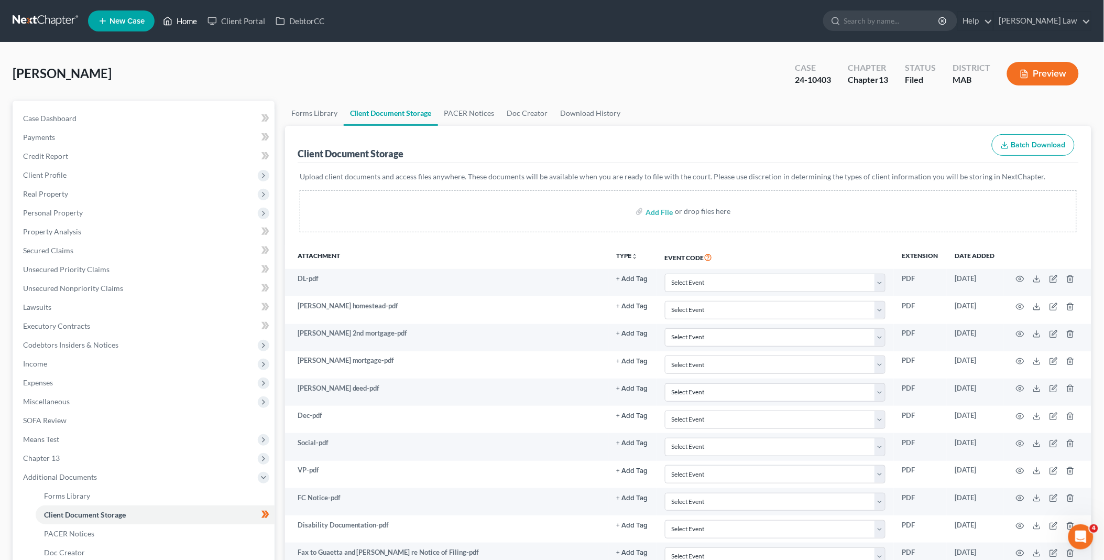
click at [192, 17] on link "Home" at bounding box center [180, 21] width 45 height 19
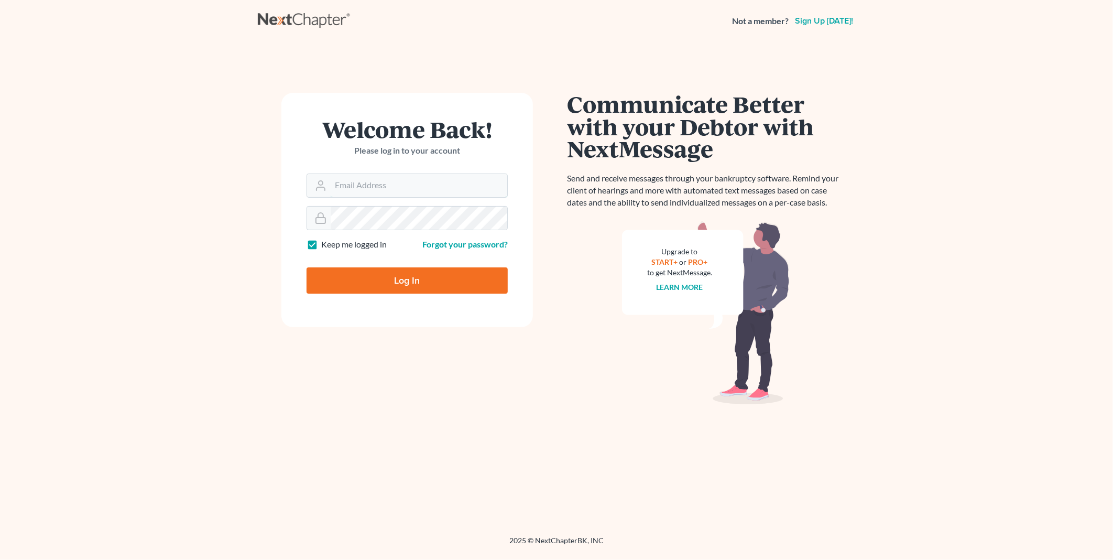
type input "PDonegan@tbennerlaw.com"
click at [367, 276] on input "Log In" at bounding box center [407, 280] width 201 height 26
type input "Thinking..."
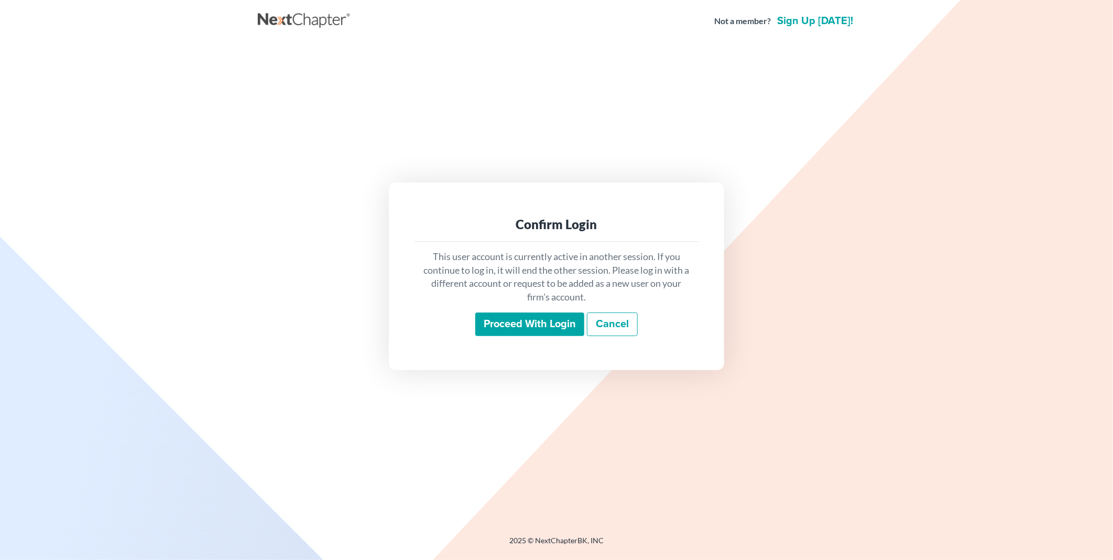
click at [534, 329] on input "Proceed with login" at bounding box center [529, 324] width 109 height 24
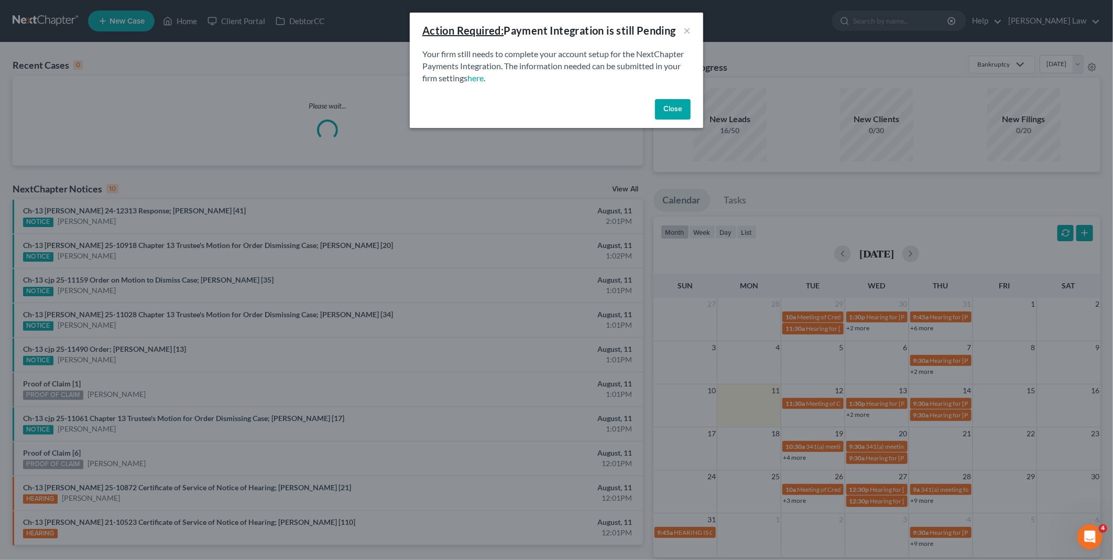
click at [668, 108] on button "Close" at bounding box center [673, 109] width 36 height 21
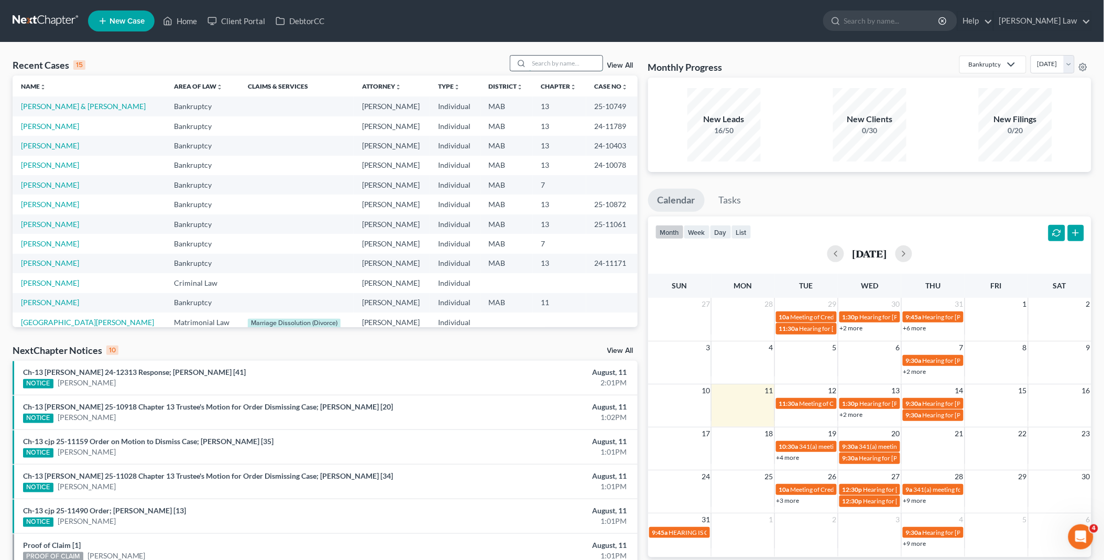
click at [554, 60] on input "search" at bounding box center [565, 63] width 73 height 15
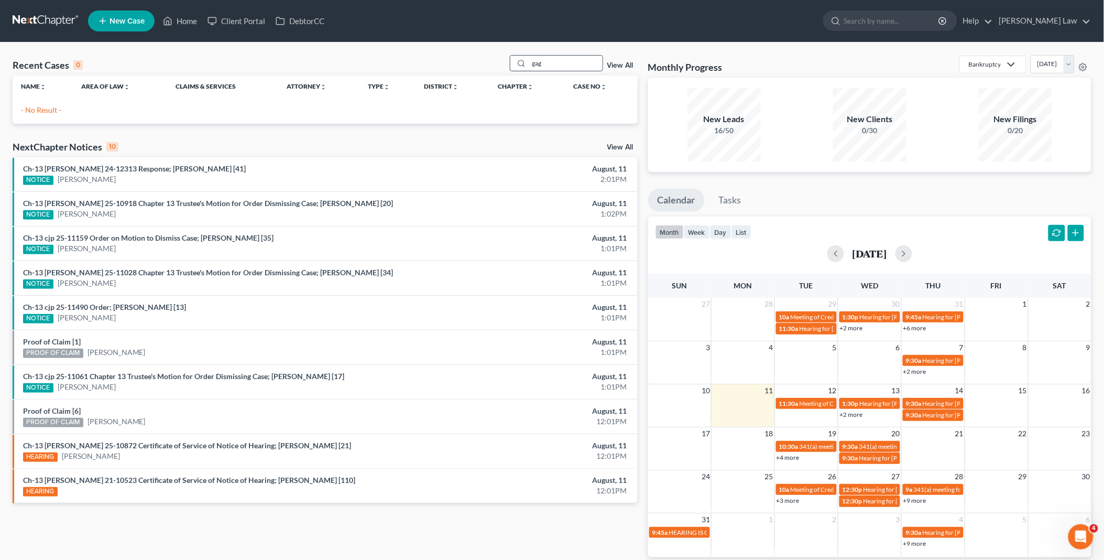
type input "gag"
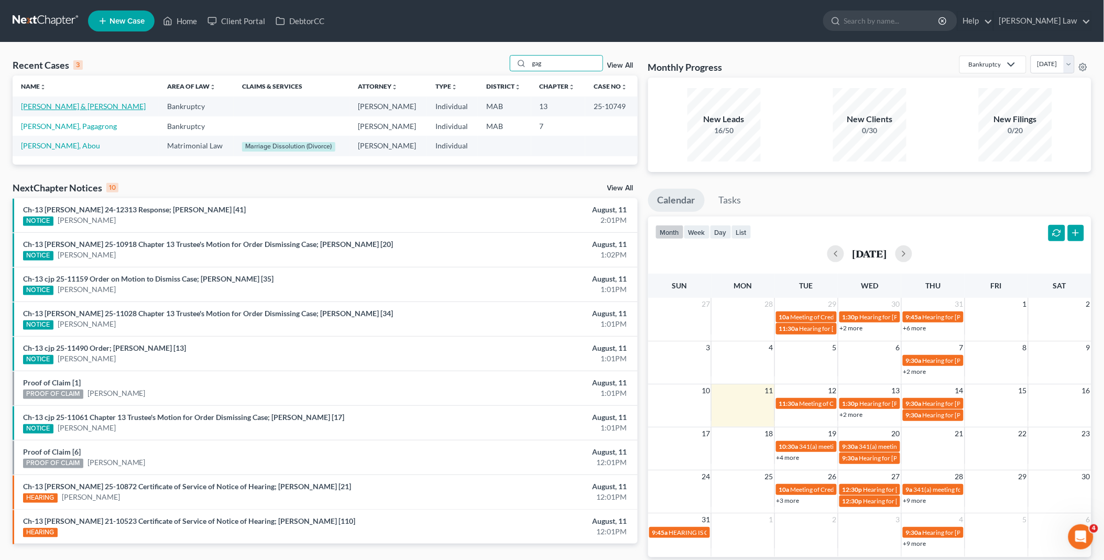
click at [37, 108] on link "Gagne, Harold & Mary" at bounding box center [83, 106] width 125 height 9
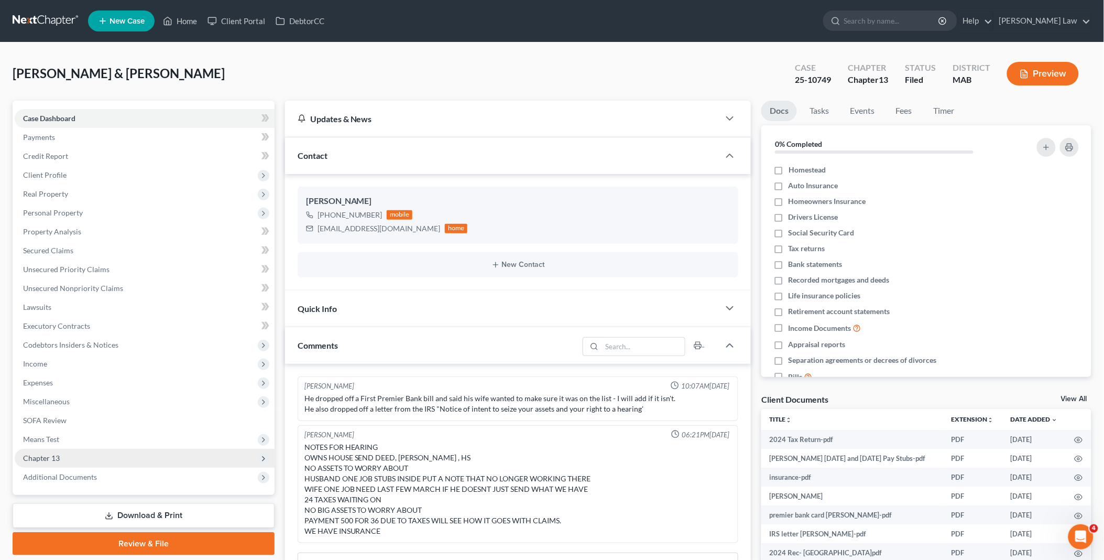
scroll to position [166, 0]
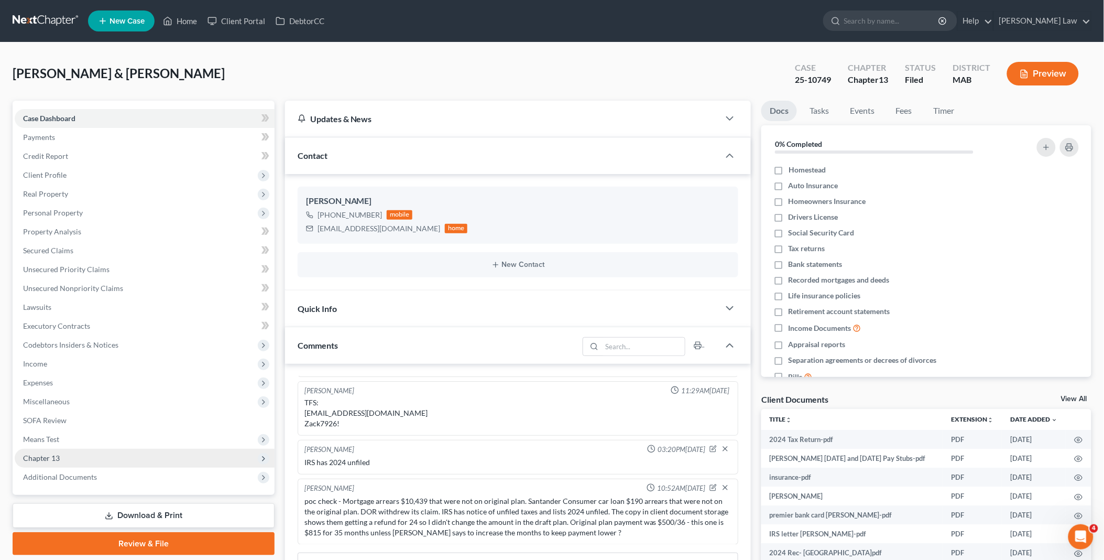
click at [51, 455] on span "Chapter 13" at bounding box center [41, 457] width 37 height 9
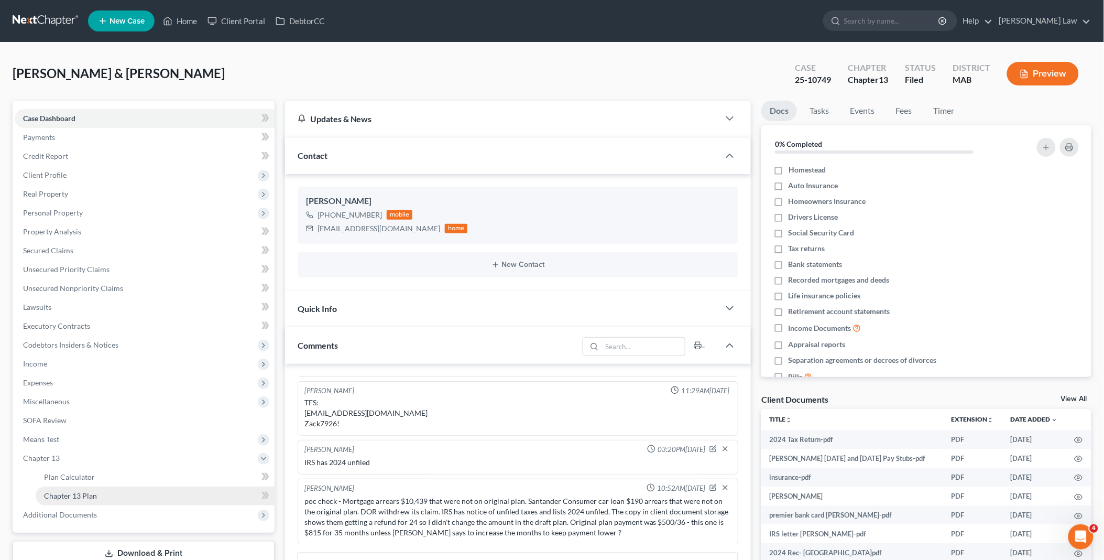
click at [94, 494] on span "Chapter 13 Plan" at bounding box center [70, 495] width 53 height 9
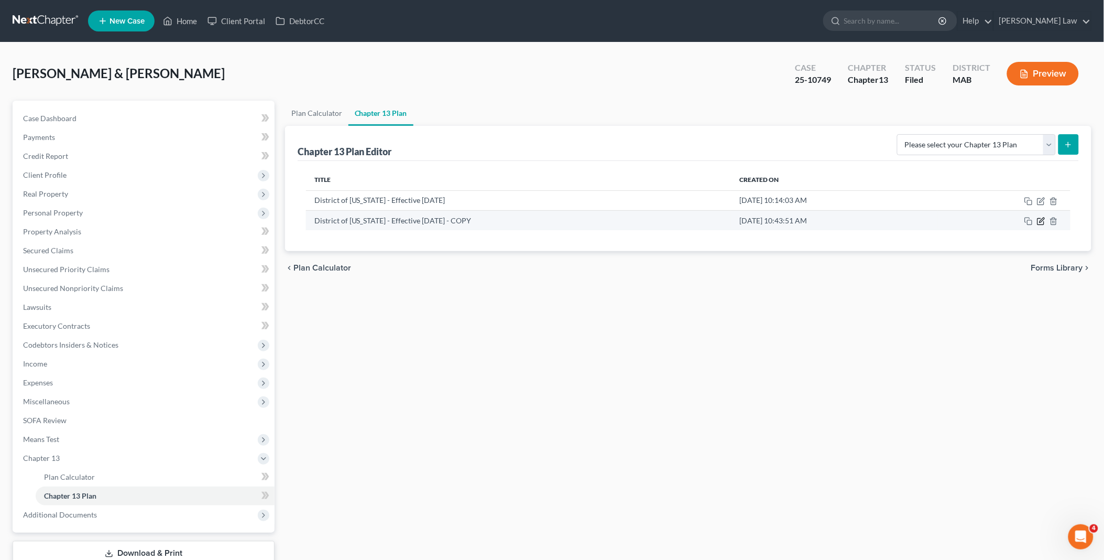
click at [1041, 217] on icon "button" at bounding box center [1041, 221] width 8 height 8
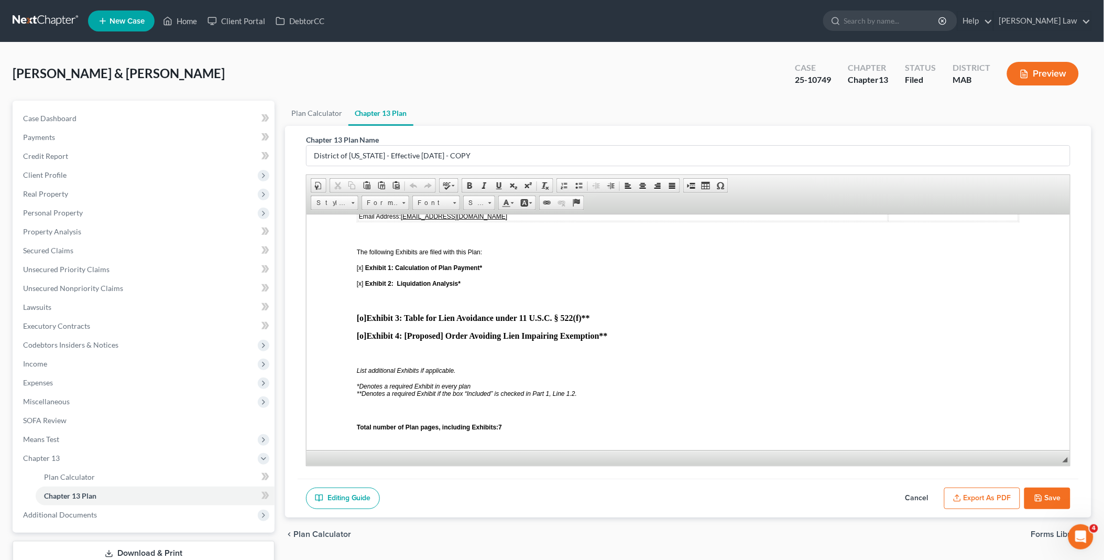
scroll to position [2678, 0]
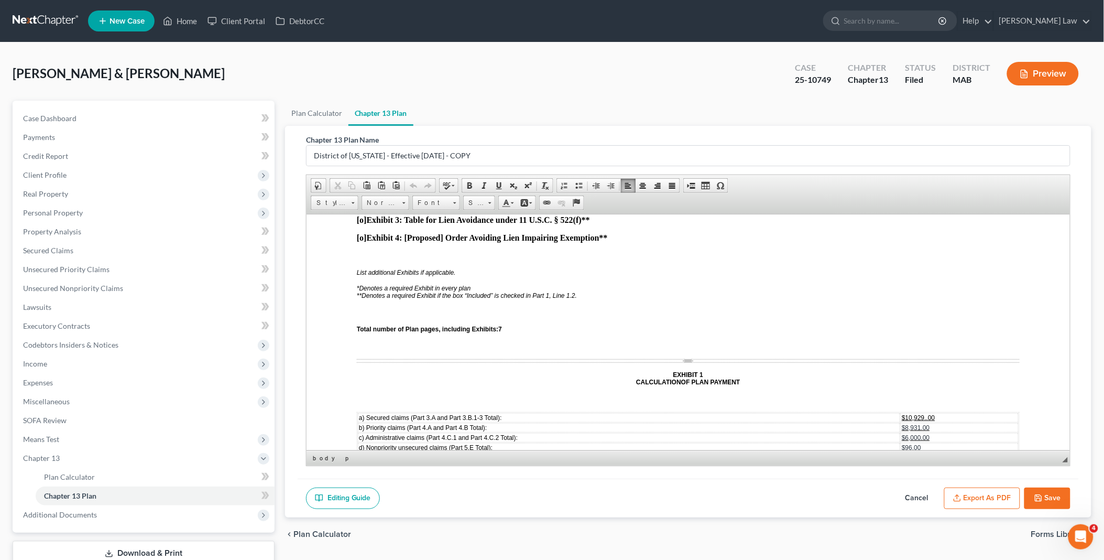
click at [918, 413] on span "$10,929..00" at bounding box center [917, 416] width 33 height 7
click at [1041, 494] on icon "button" at bounding box center [1038, 498] width 8 height 8
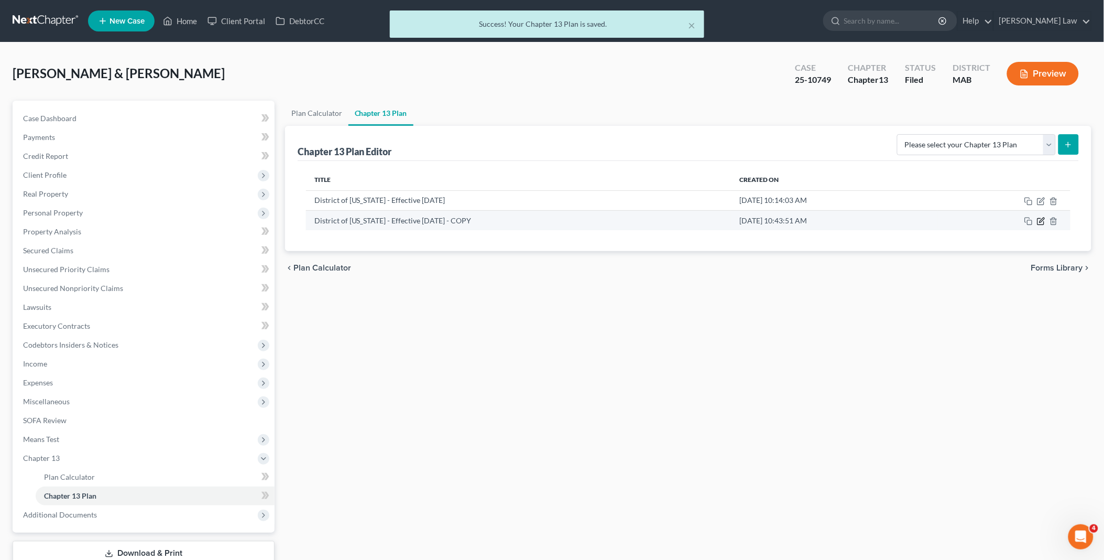
click at [1043, 219] on icon "button" at bounding box center [1041, 221] width 8 height 8
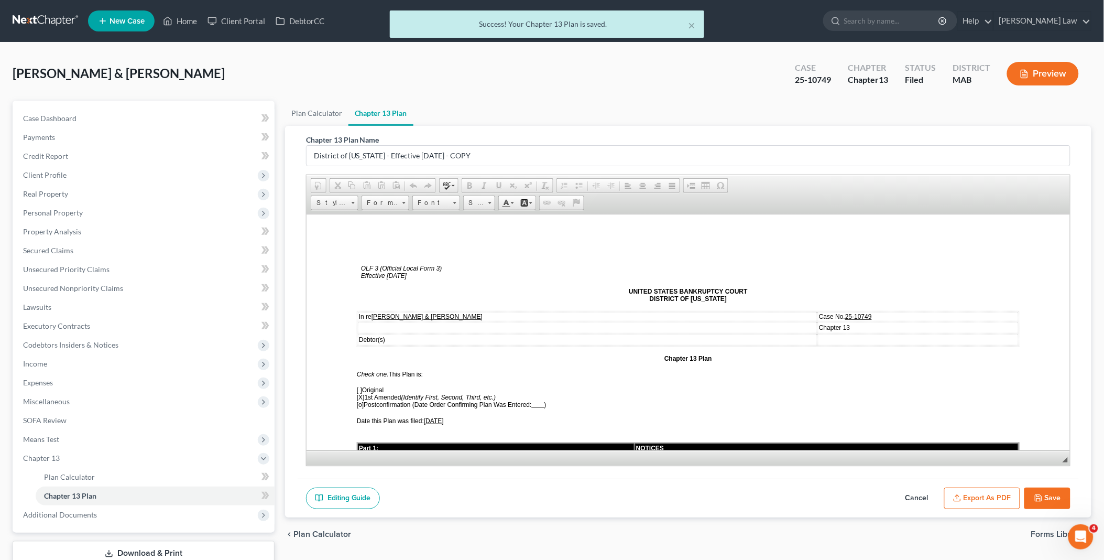
scroll to position [0, 0]
click at [988, 492] on button "Export as PDF" at bounding box center [982, 498] width 76 height 22
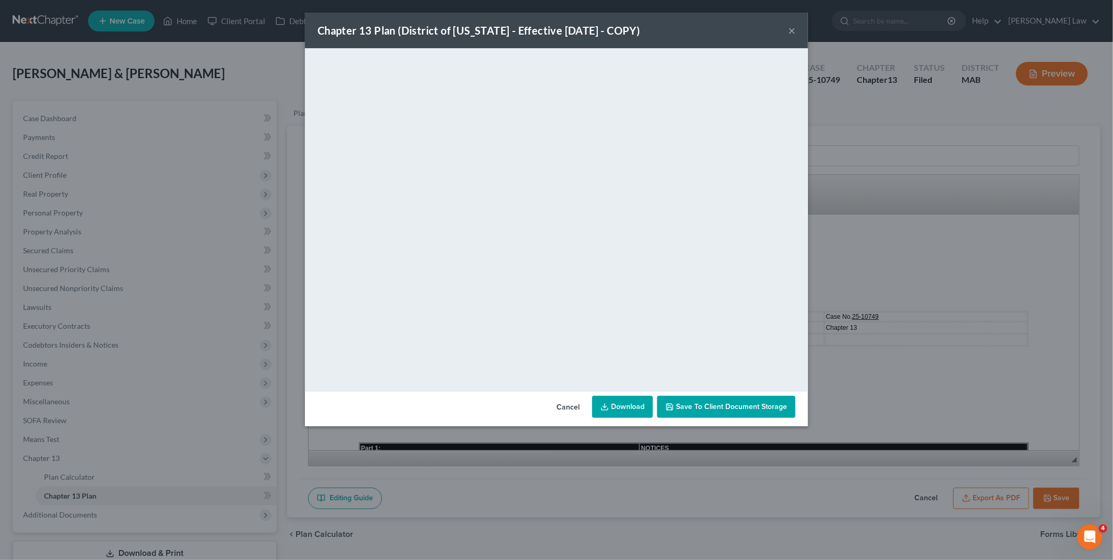
click at [625, 405] on link "Download" at bounding box center [622, 407] width 61 height 22
click at [572, 405] on button "Cancel" at bounding box center [568, 407] width 40 height 21
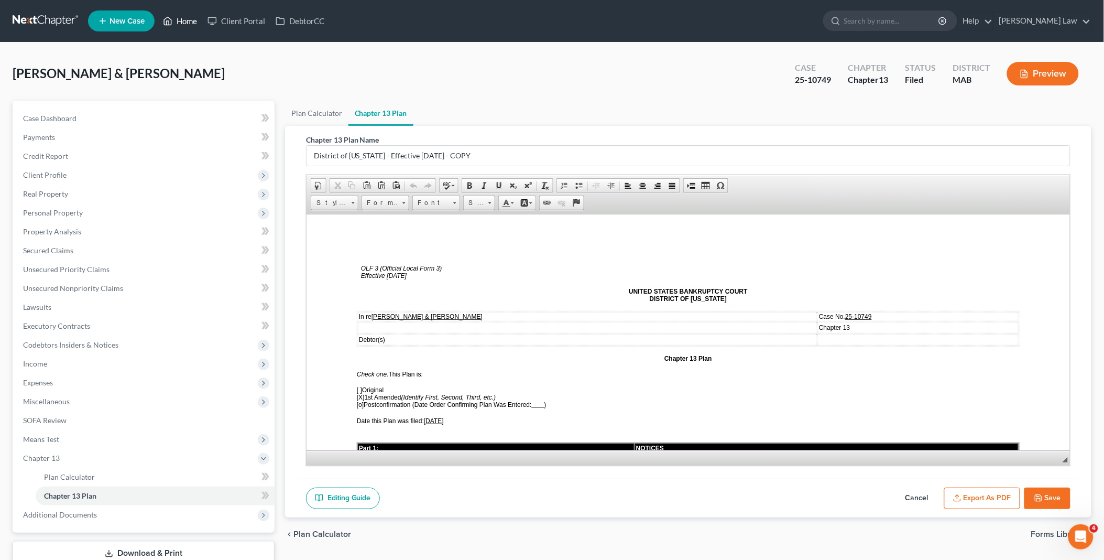
click at [186, 17] on link "Home" at bounding box center [180, 21] width 45 height 19
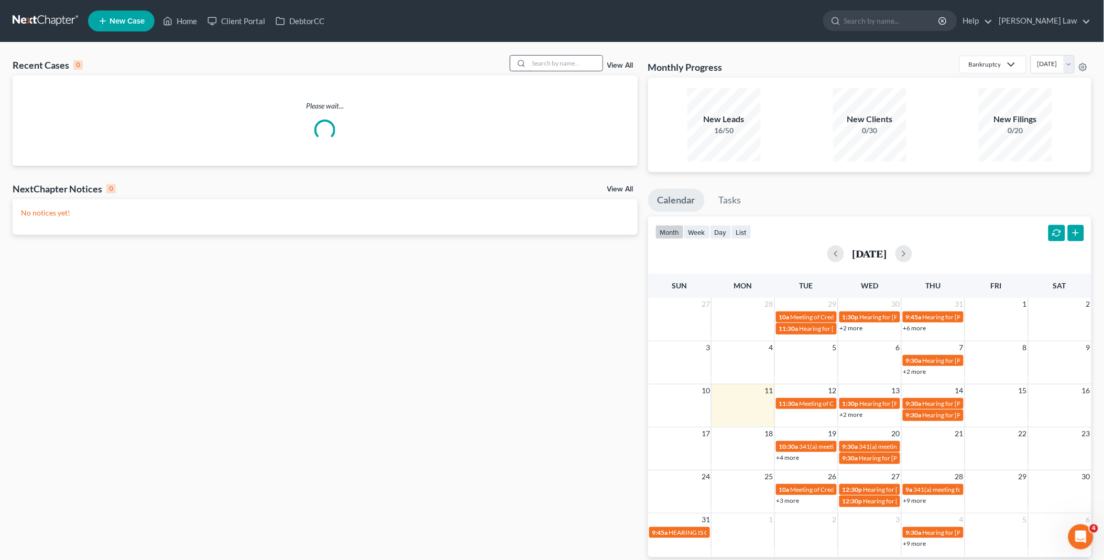
click at [563, 61] on input "search" at bounding box center [565, 63] width 73 height 15
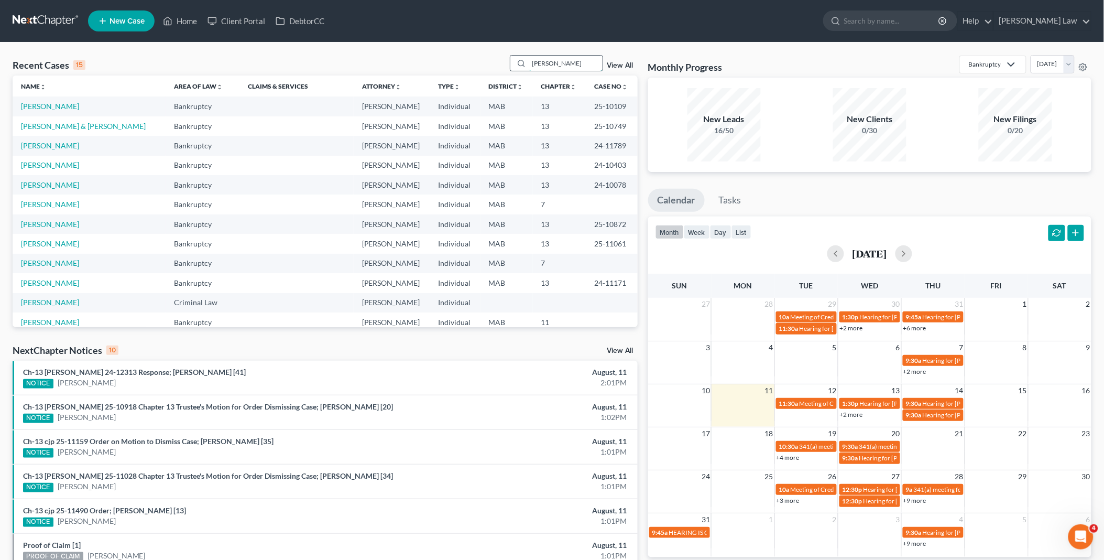
type input "matthew"
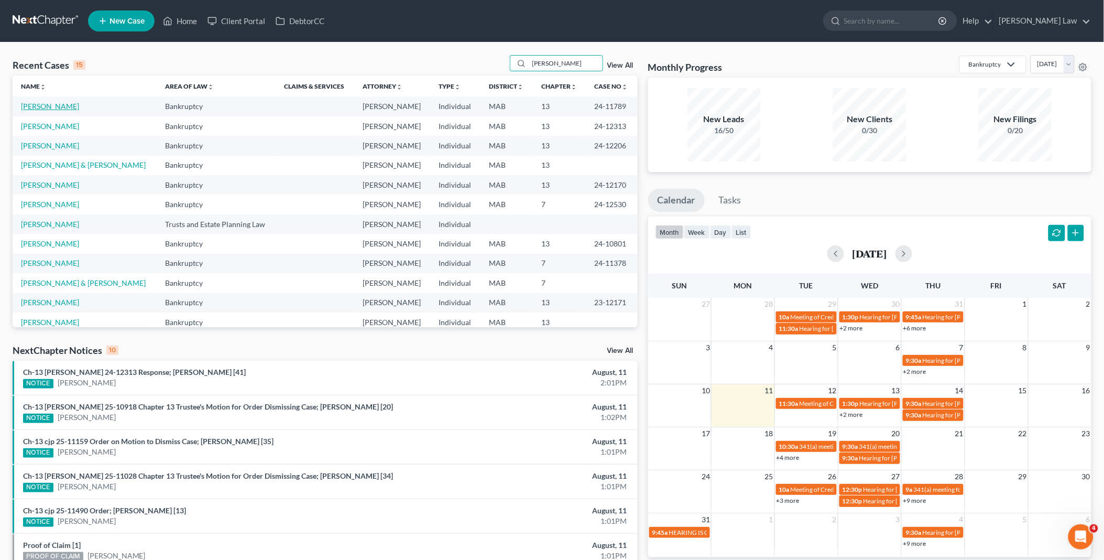
click at [29, 104] on link "O'Brien, Matthew" at bounding box center [50, 106] width 58 height 9
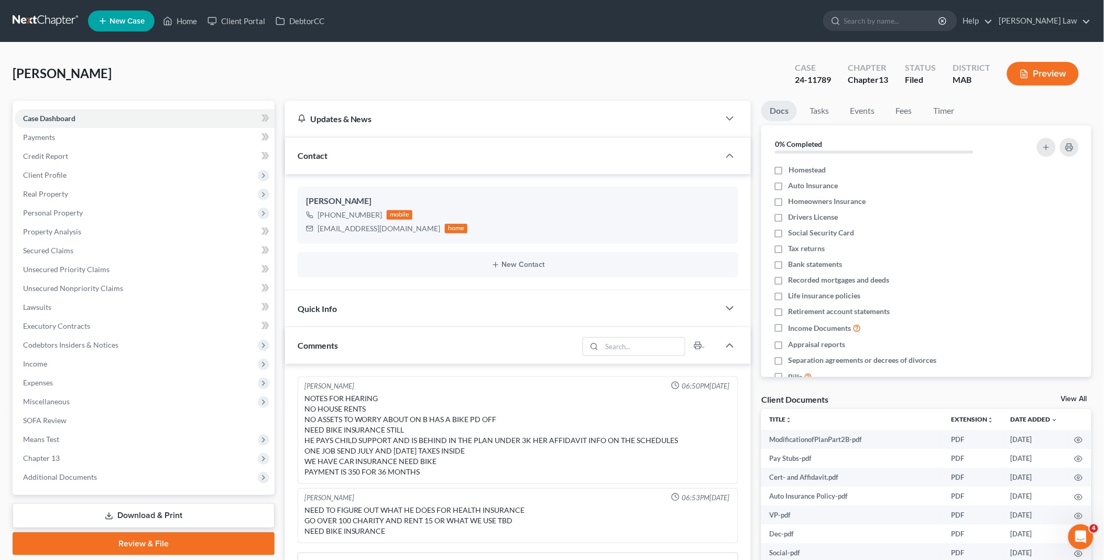
scroll to position [174, 0]
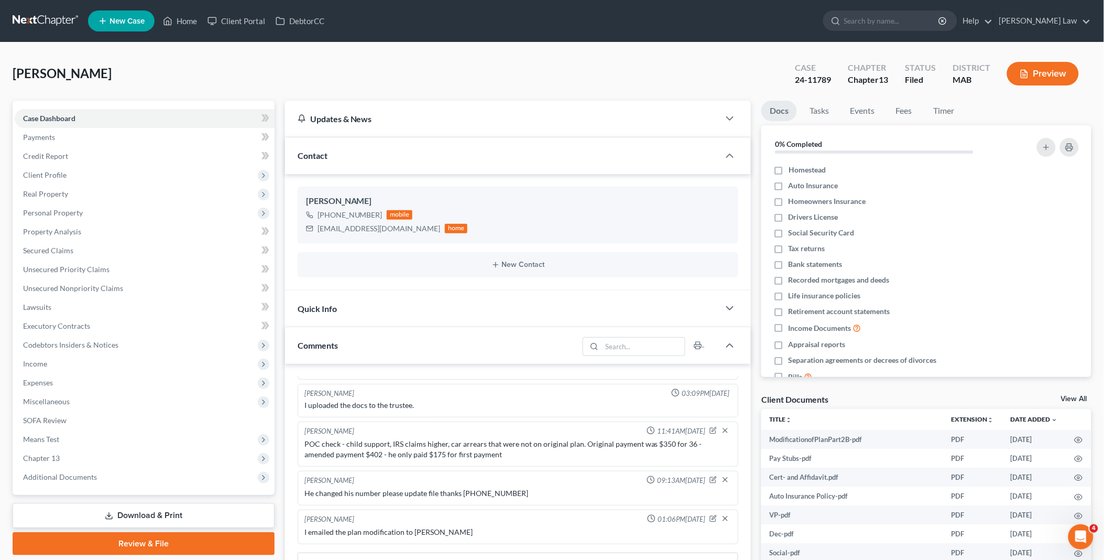
click at [1069, 396] on link "View All" at bounding box center [1074, 398] width 26 height 7
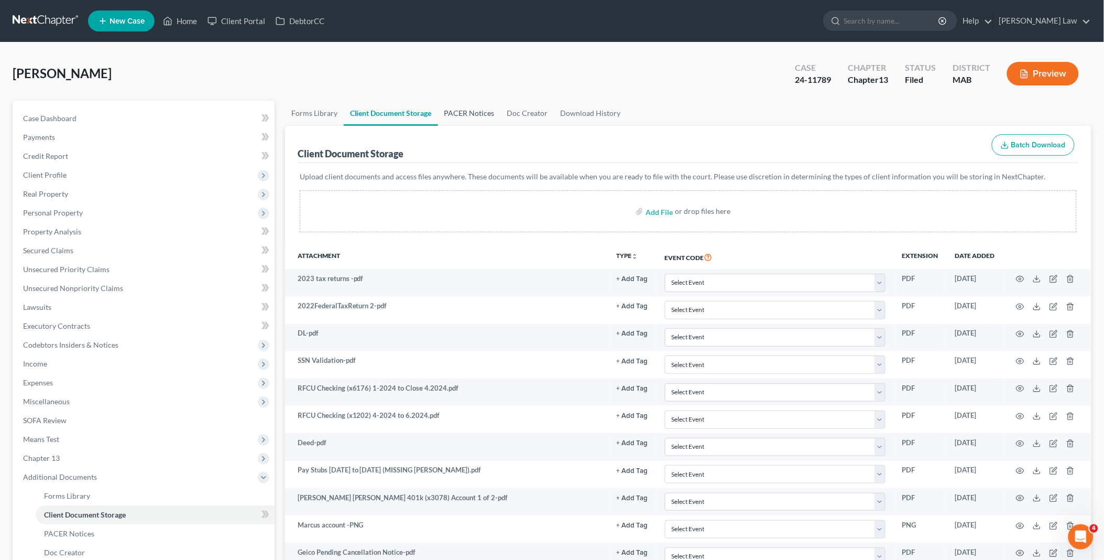
click at [479, 109] on link "PACER Notices" at bounding box center [469, 113] width 63 height 25
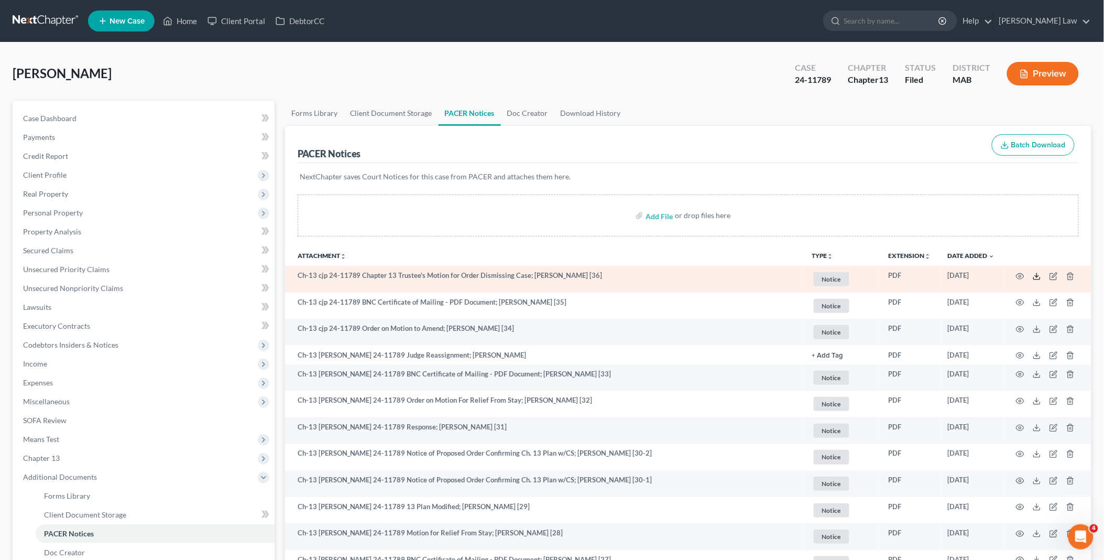
click at [1035, 278] on icon at bounding box center [1037, 276] width 8 height 8
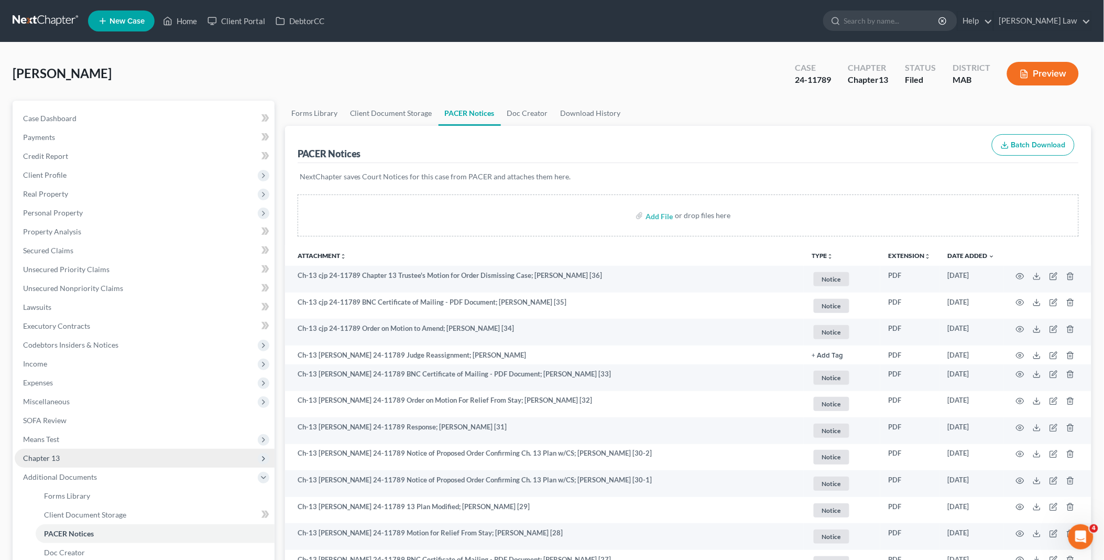
click at [47, 457] on span "Chapter 13" at bounding box center [41, 457] width 37 height 9
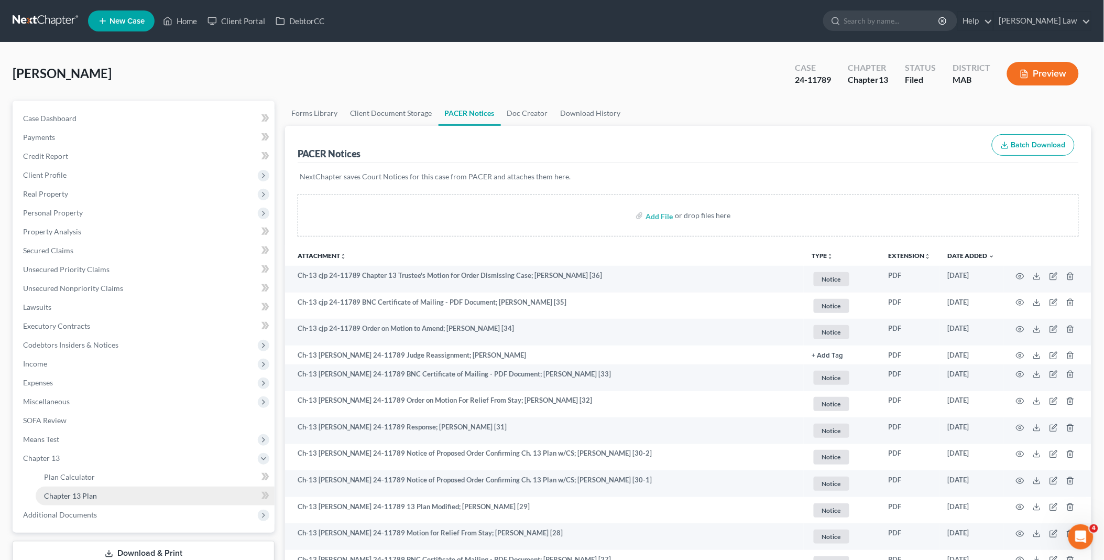
click at [114, 493] on link "Chapter 13 Plan" at bounding box center [155, 495] width 239 height 19
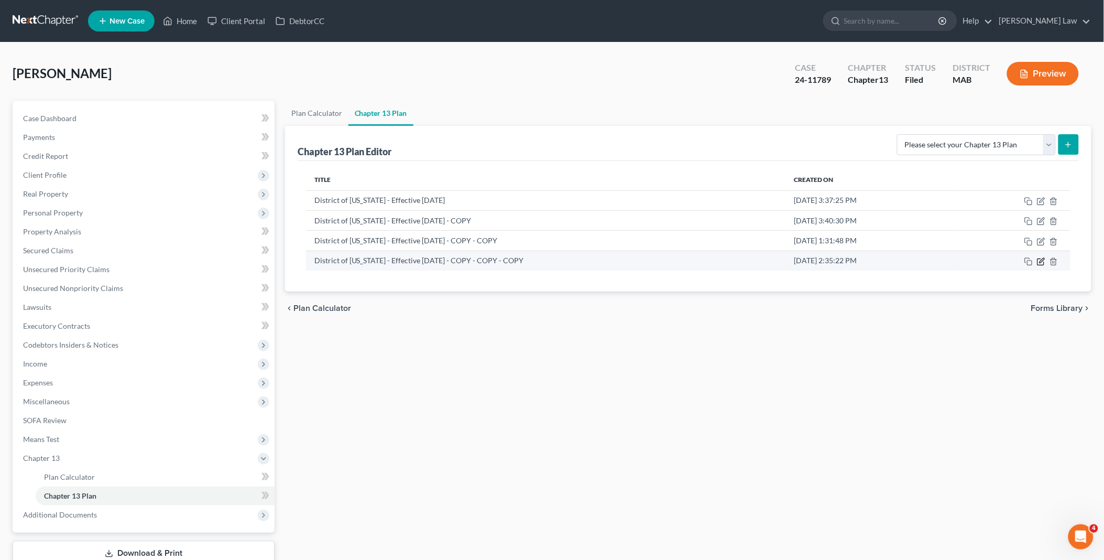
click at [1042, 258] on icon "button" at bounding box center [1041, 261] width 8 height 8
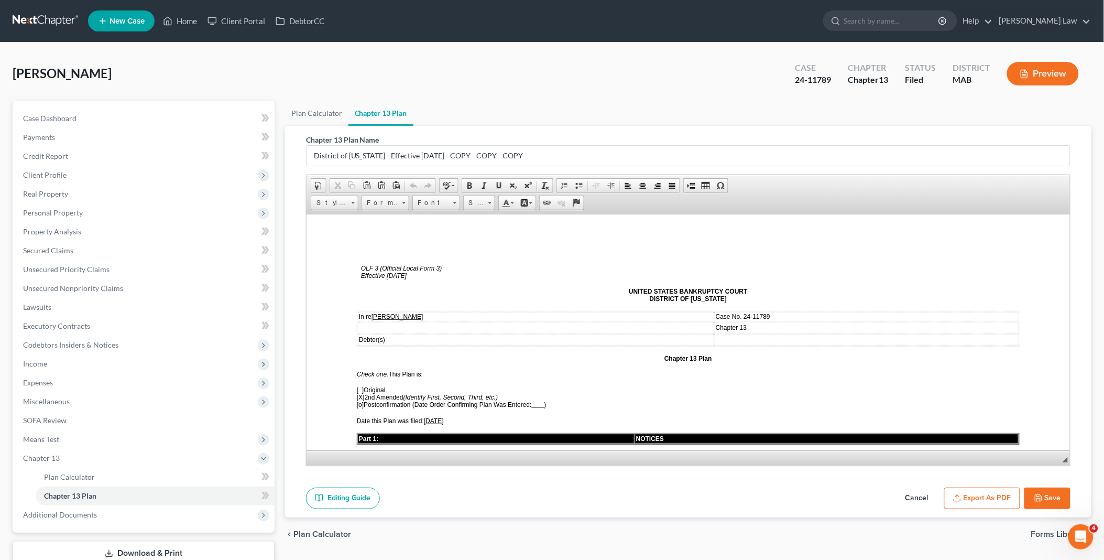
click at [1057, 496] on button "Save" at bounding box center [1047, 498] width 46 height 22
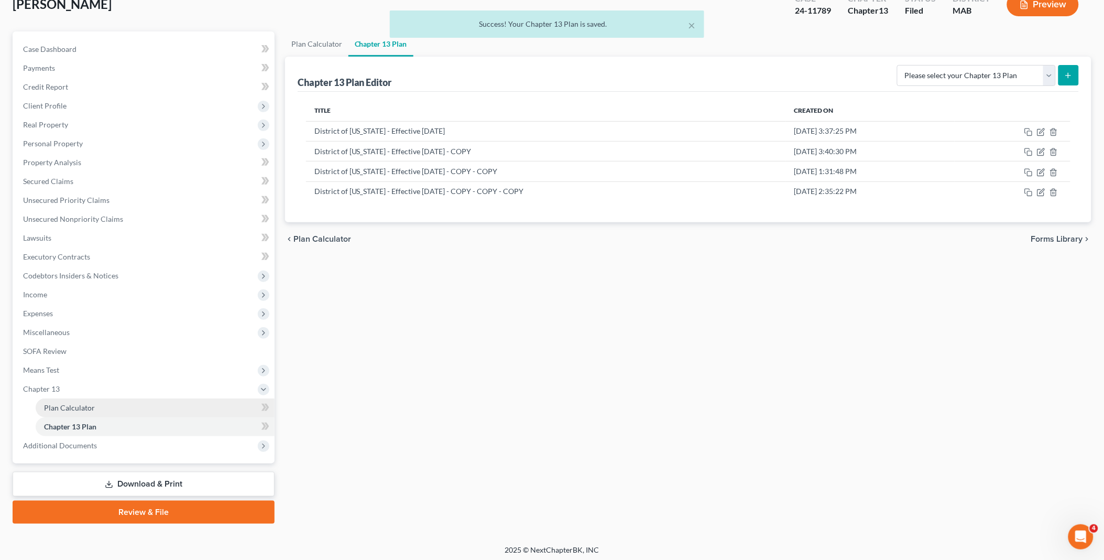
scroll to position [71, 0]
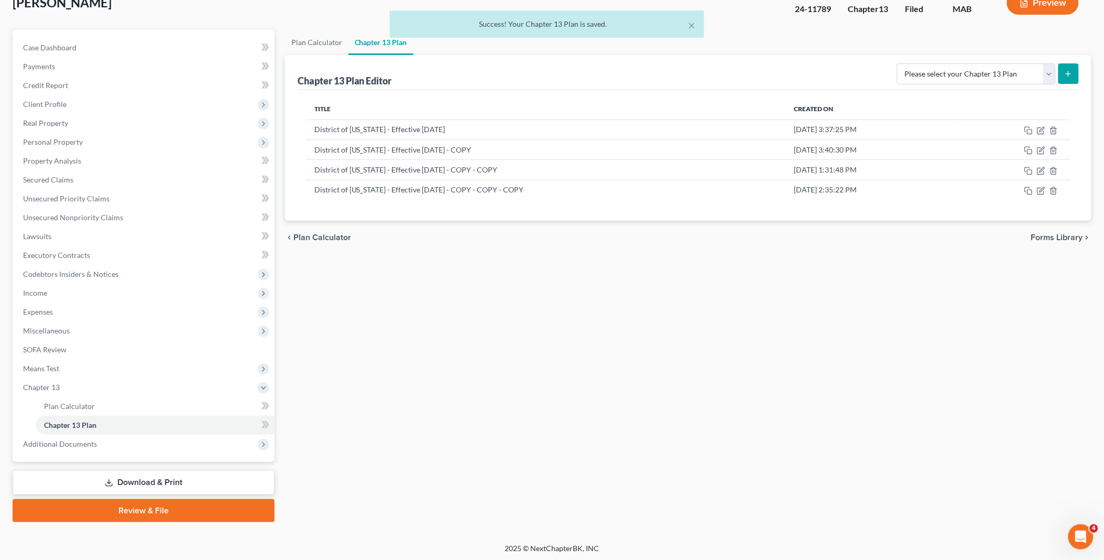
click at [121, 476] on link "Download & Print" at bounding box center [144, 482] width 262 height 25
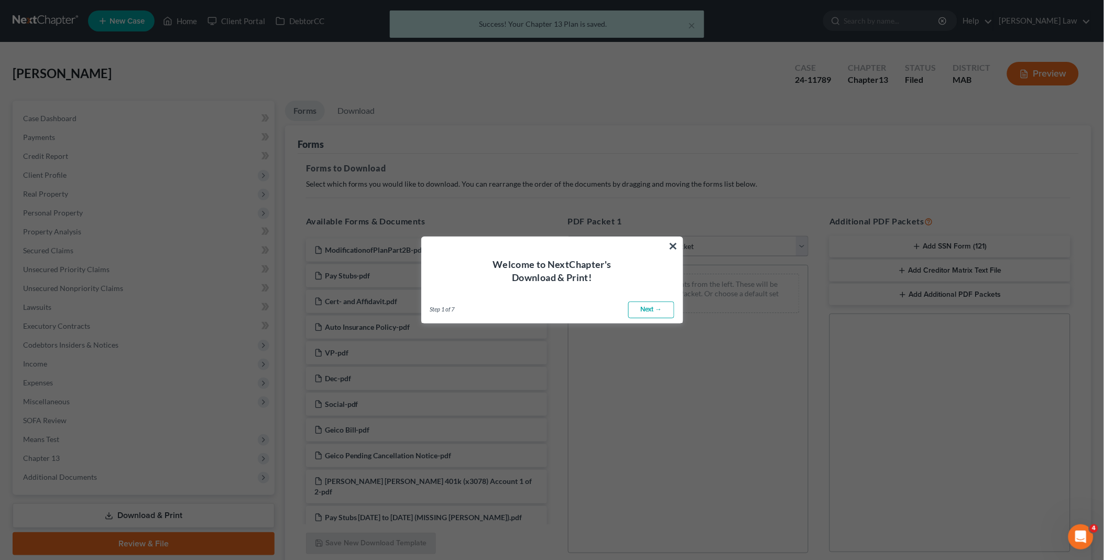
click at [675, 244] on button "×" at bounding box center [674, 245] width 10 height 17
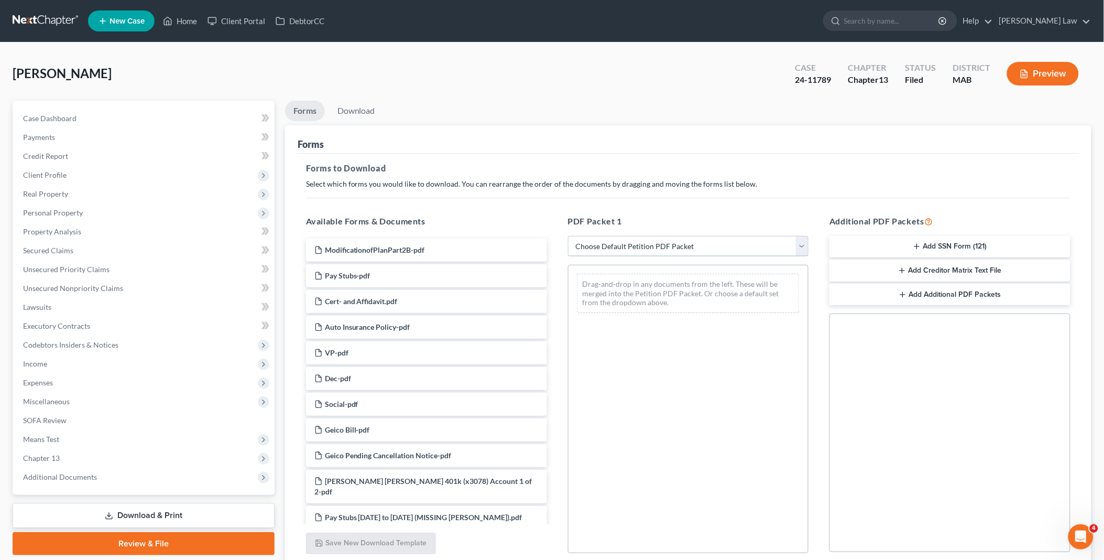
click at [805, 247] on select "Choose Default Petition PDF Packet Complete Bankruptcy Petition (all forms and …" at bounding box center [688, 246] width 241 height 21
select select "2"
click at [568, 236] on select "Choose Default Petition PDF Packet Complete Bankruptcy Petition (all forms and …" at bounding box center [688, 246] width 241 height 21
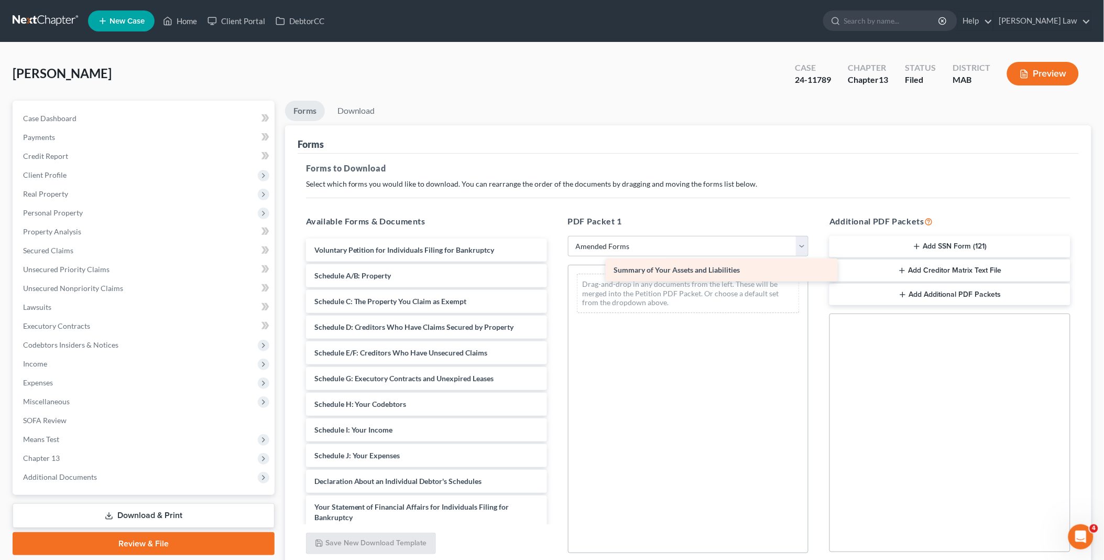
drag, startPoint x: 342, startPoint y: 273, endPoint x: 642, endPoint y: 268, distance: 299.8
click at [555, 268] on div "Summary of Your Assets and Liabilities Voluntary Petition for Individuals Filin…" at bounding box center [427, 452] width 258 height 429
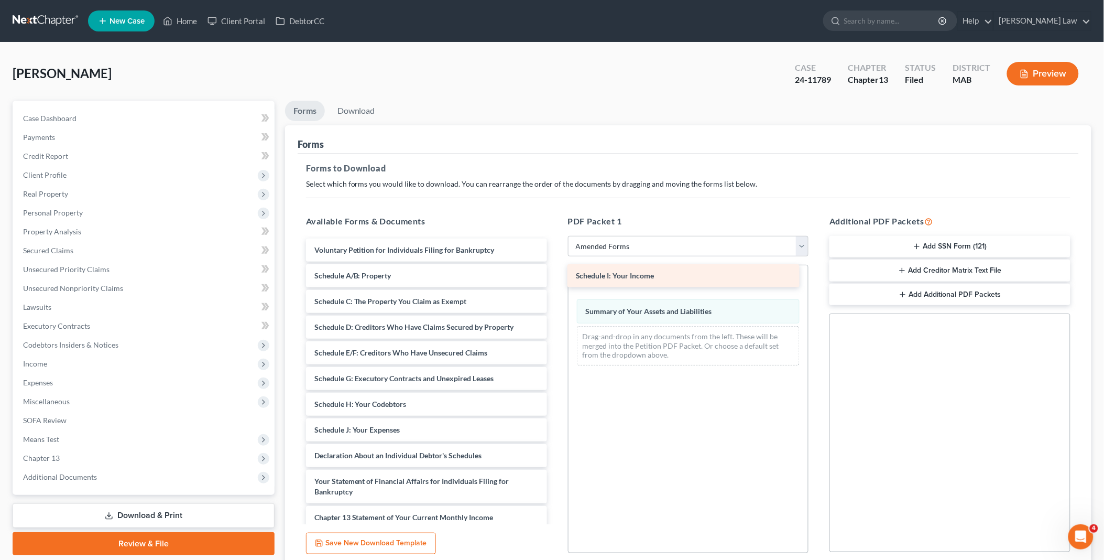
drag, startPoint x: 353, startPoint y: 427, endPoint x: 616, endPoint y: 273, distance: 304.6
click at [555, 273] on div "Schedule I: Your Income Voluntary Petition for Individuals Filing for Bankruptc…" at bounding box center [427, 439] width 258 height 403
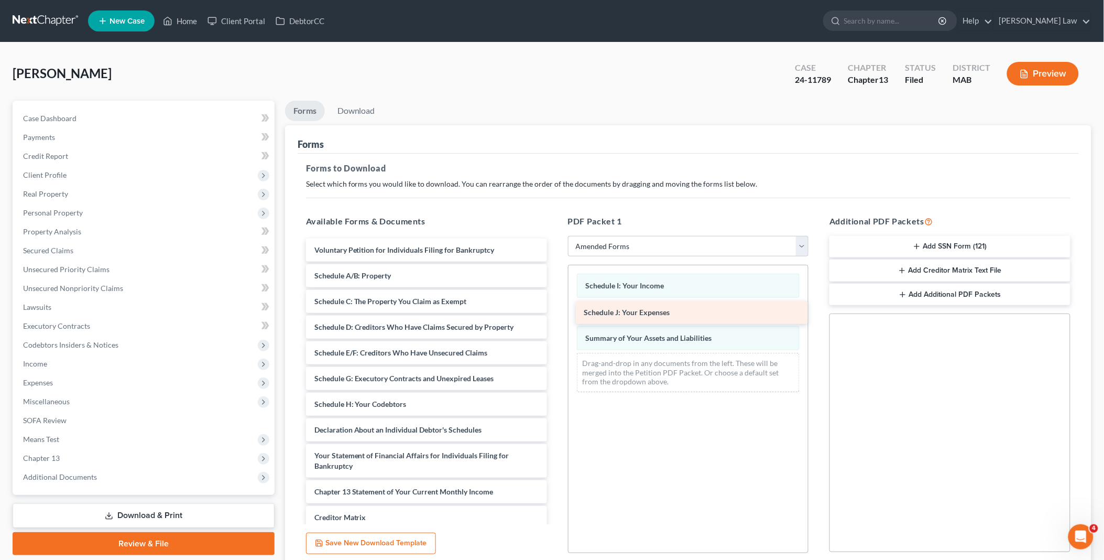
drag, startPoint x: 335, startPoint y: 427, endPoint x: 604, endPoint y: 310, distance: 293.1
click at [555, 310] on div "Schedule J: Your Expenses Voluntary Petition for Individuals Filing for Bankrup…" at bounding box center [427, 427] width 258 height 378
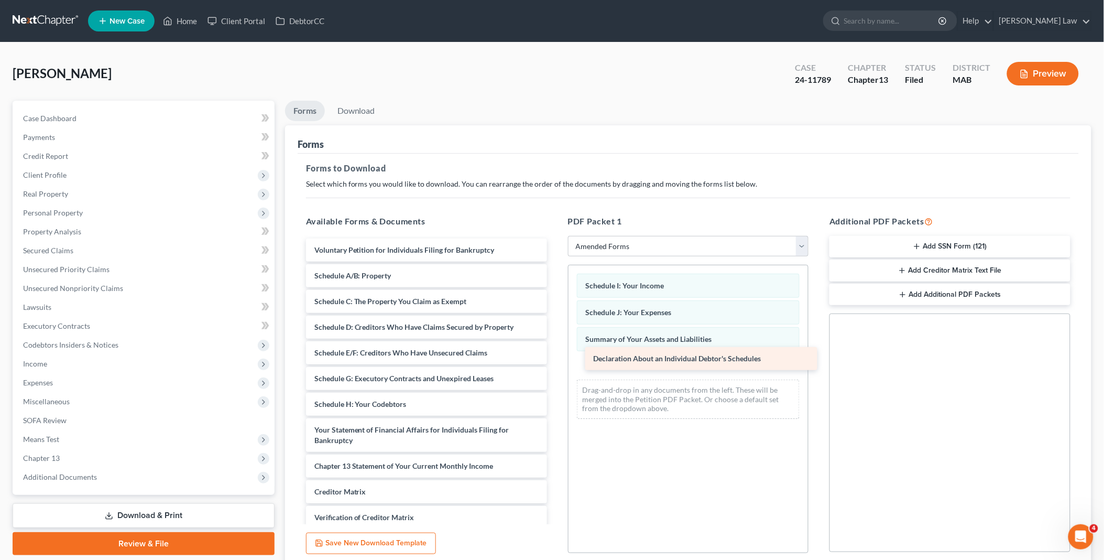
drag, startPoint x: 340, startPoint y: 428, endPoint x: 616, endPoint y: 359, distance: 285.1
click at [555, 359] on div "Declaration About an Individual Debtor's Schedules Voluntary Petition for Indiv…" at bounding box center [427, 414] width 258 height 352
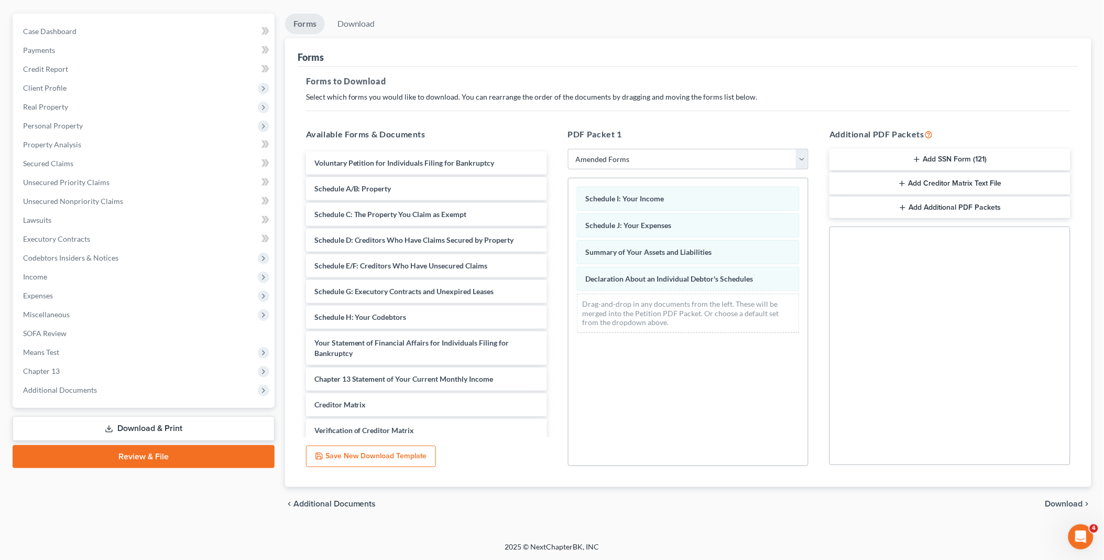
click at [1071, 501] on span "Download" at bounding box center [1064, 503] width 38 height 8
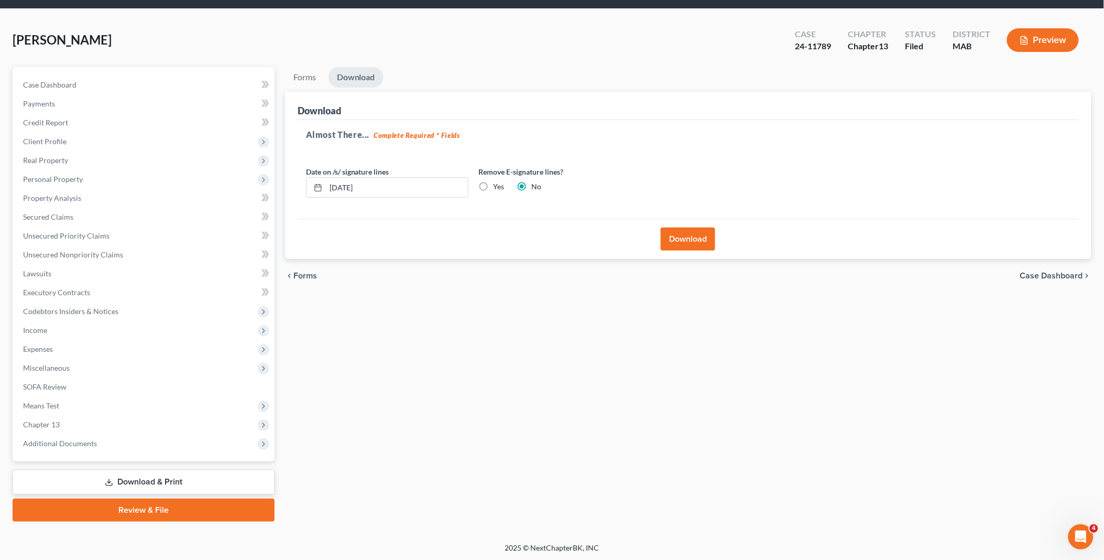
click at [687, 242] on button "Download" at bounding box center [688, 238] width 54 height 23
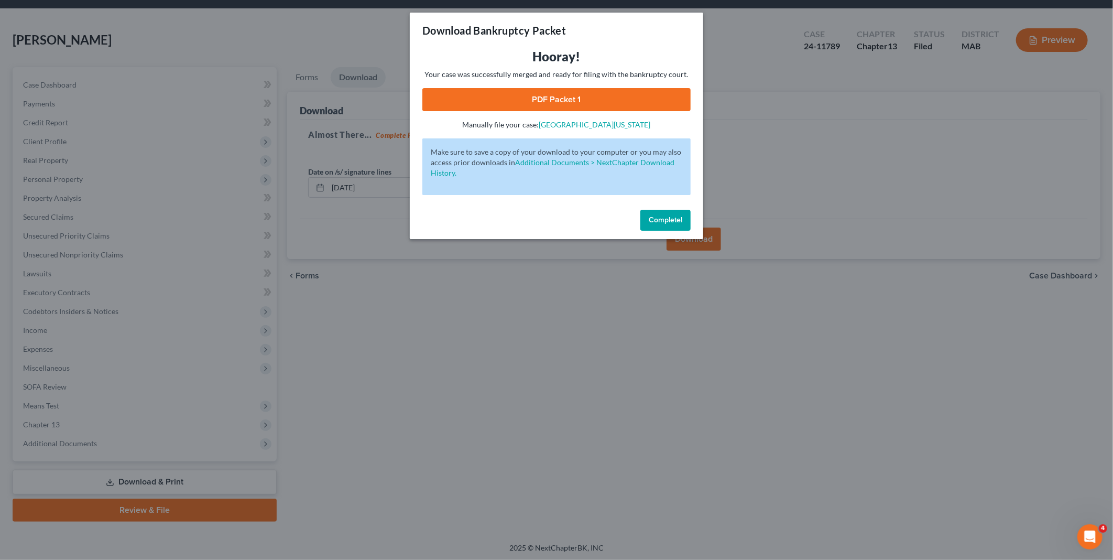
click at [562, 96] on link "PDF Packet 1" at bounding box center [556, 99] width 268 height 23
click at [661, 213] on button "Complete!" at bounding box center [665, 220] width 50 height 21
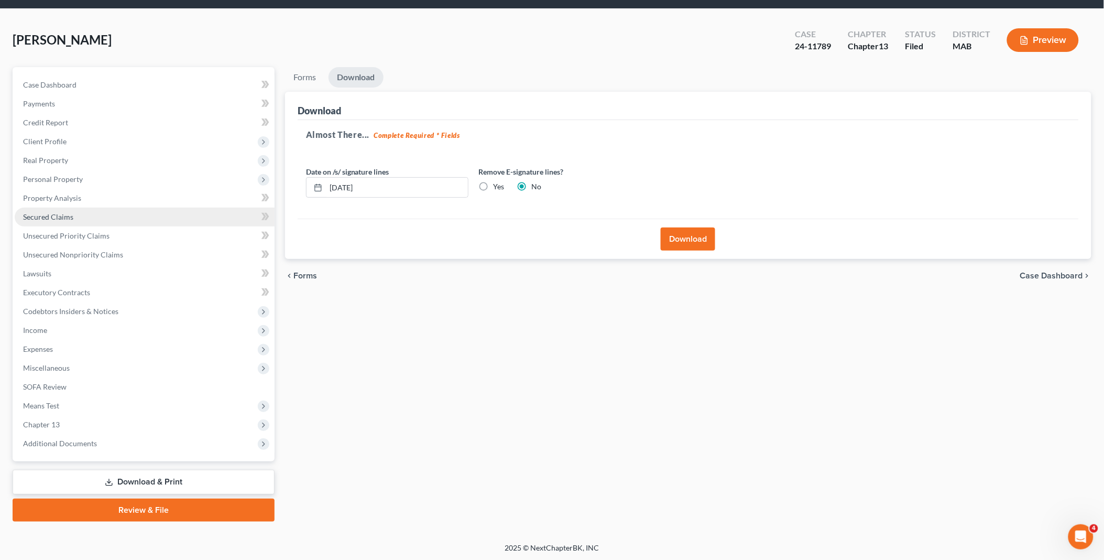
click at [61, 212] on span "Secured Claims" at bounding box center [48, 216] width 50 height 9
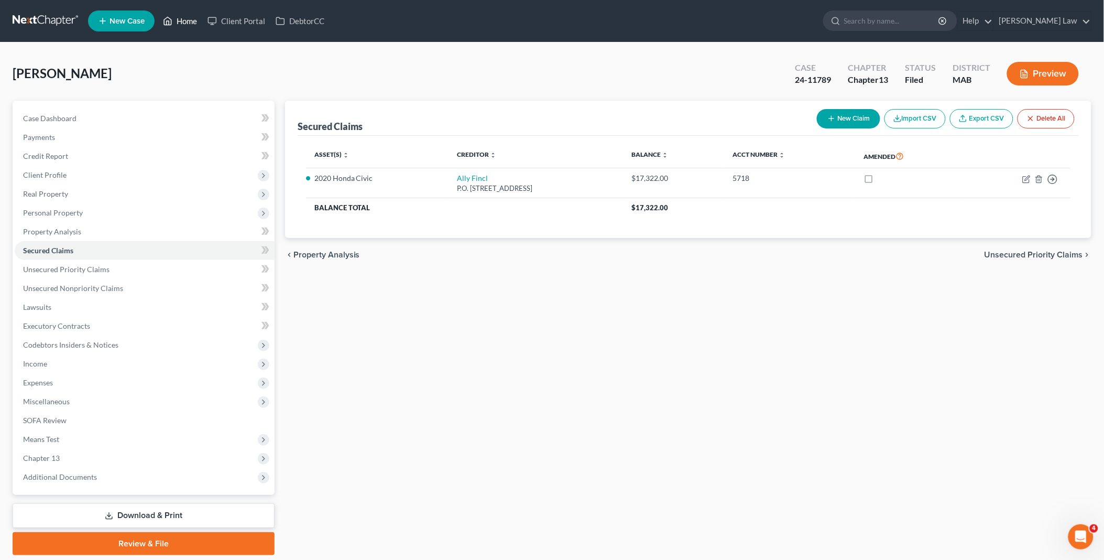
click at [186, 19] on link "Home" at bounding box center [180, 21] width 45 height 19
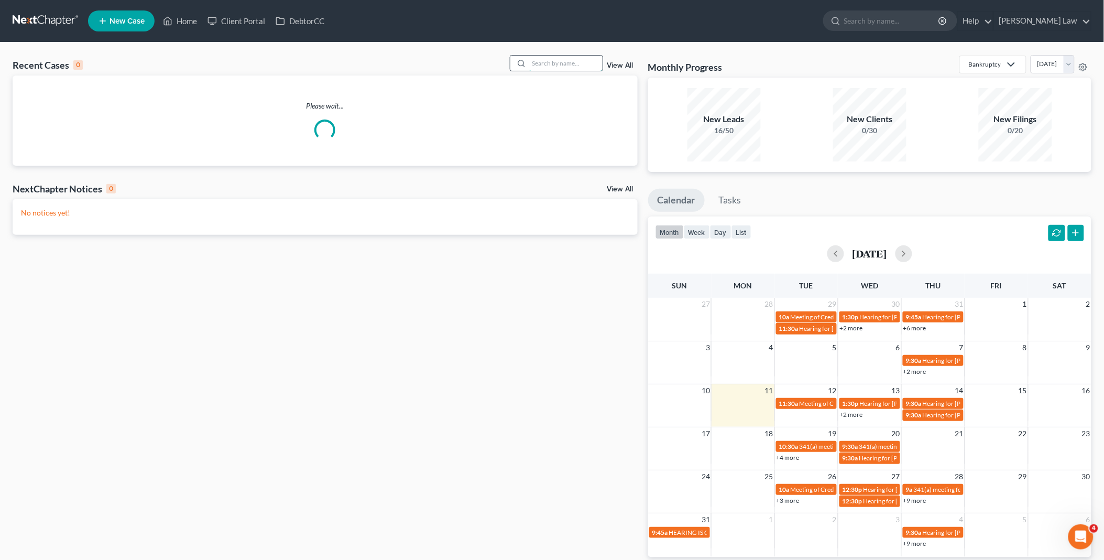
click at [558, 64] on input "search" at bounding box center [565, 63] width 73 height 15
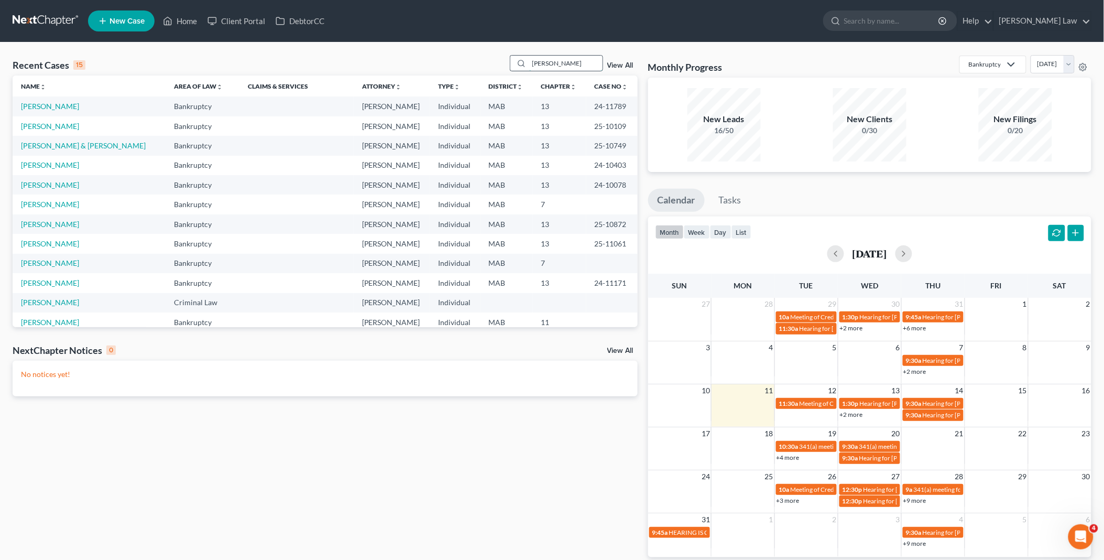
type input "dennis"
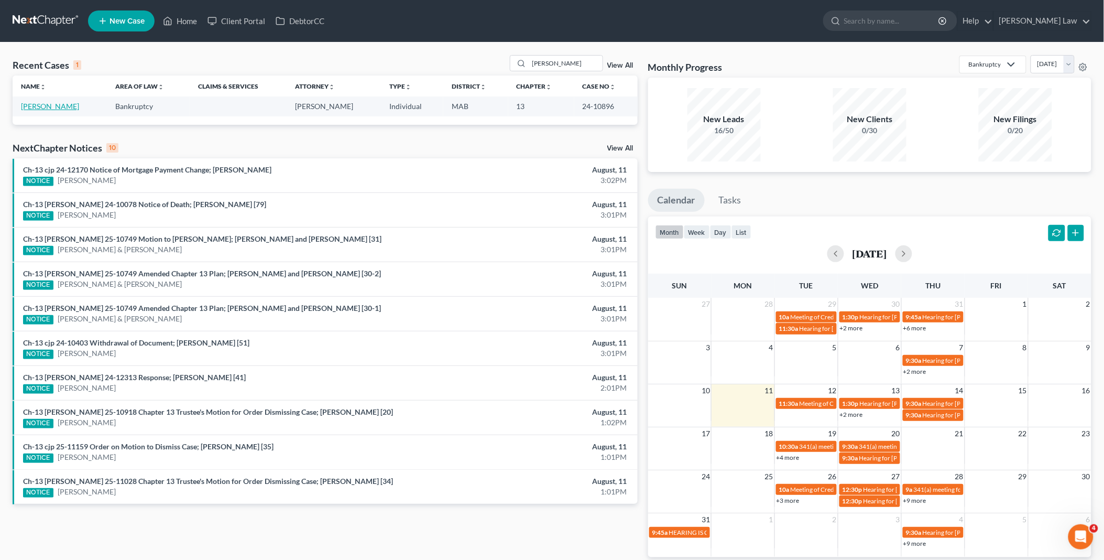
click at [44, 103] on link "Dennis, Brian" at bounding box center [50, 106] width 58 height 9
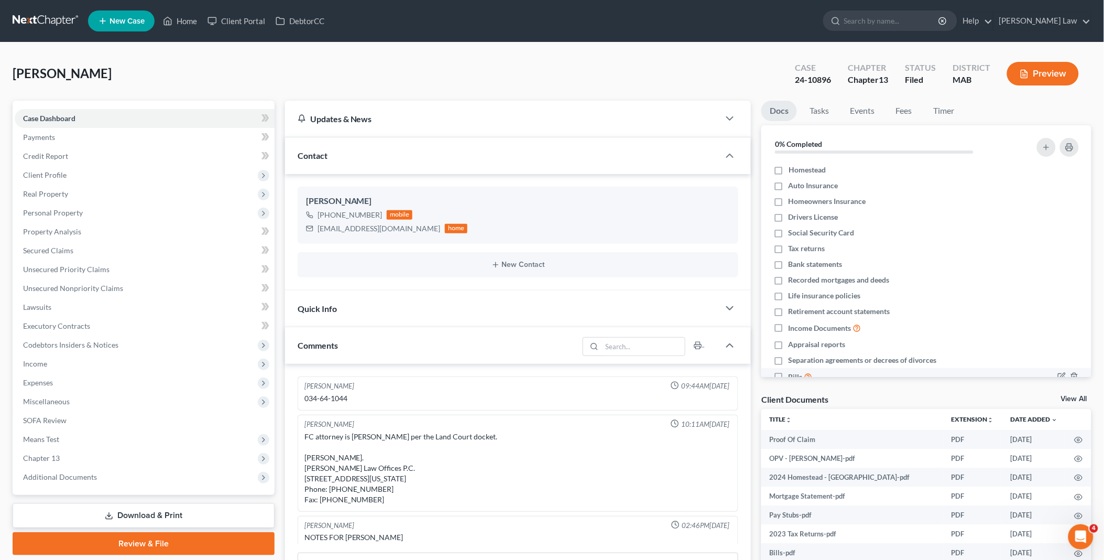
scroll to position [127, 0]
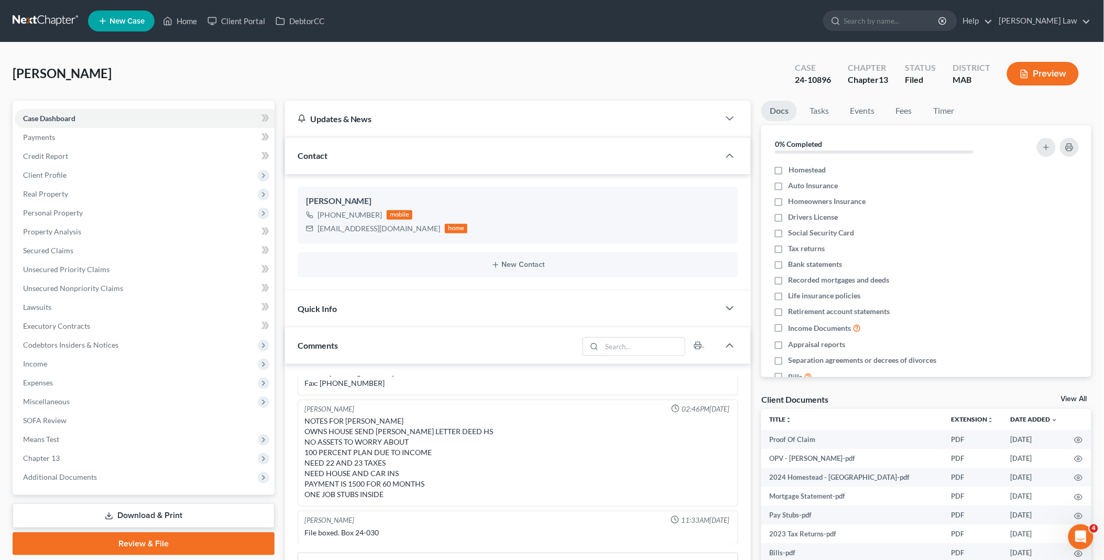
click at [1073, 397] on link "View All" at bounding box center [1074, 398] width 26 height 7
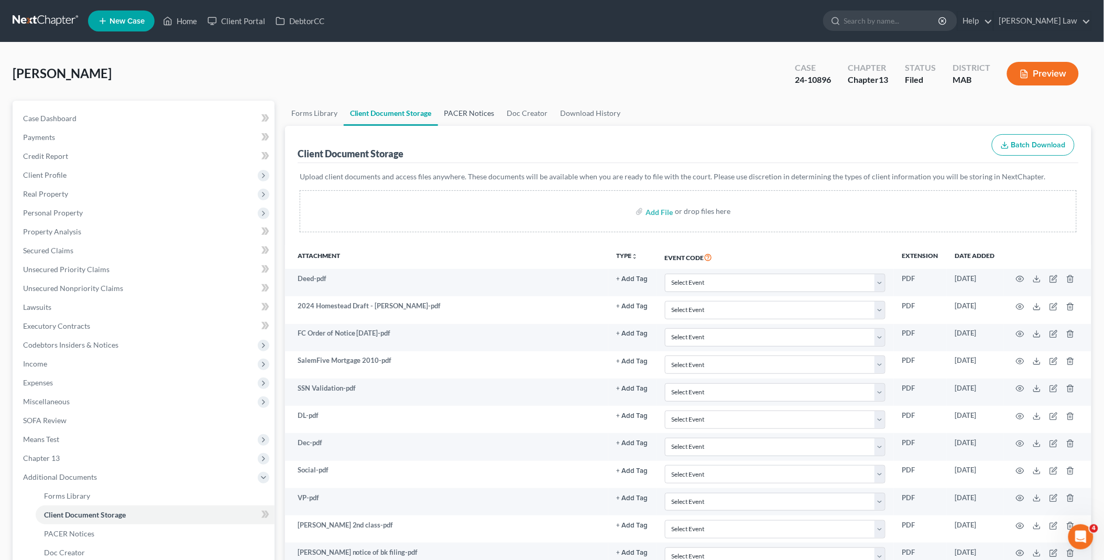
click at [476, 106] on link "PACER Notices" at bounding box center [469, 113] width 63 height 25
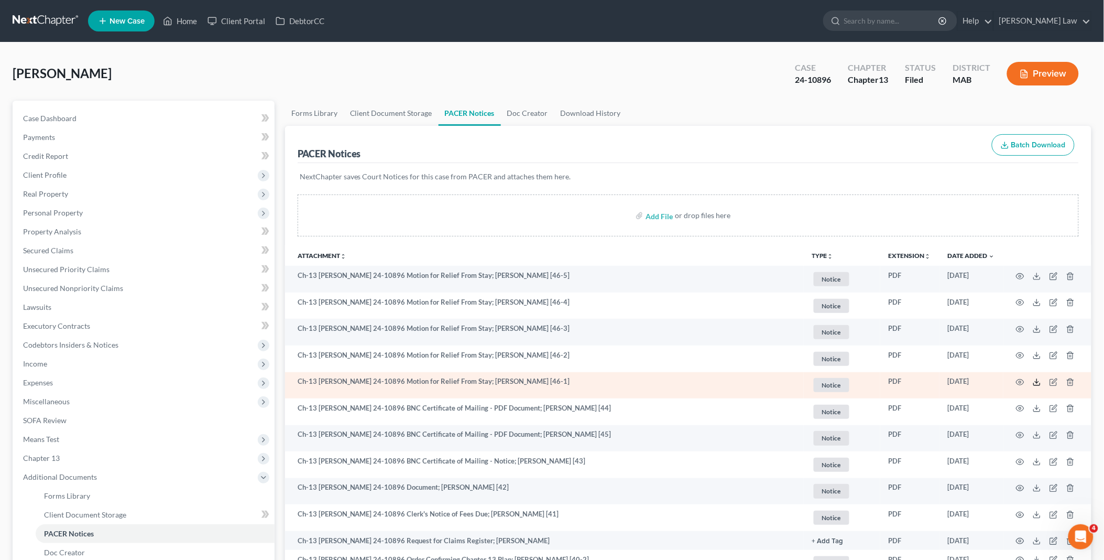
click at [1039, 380] on icon at bounding box center [1037, 382] width 8 height 8
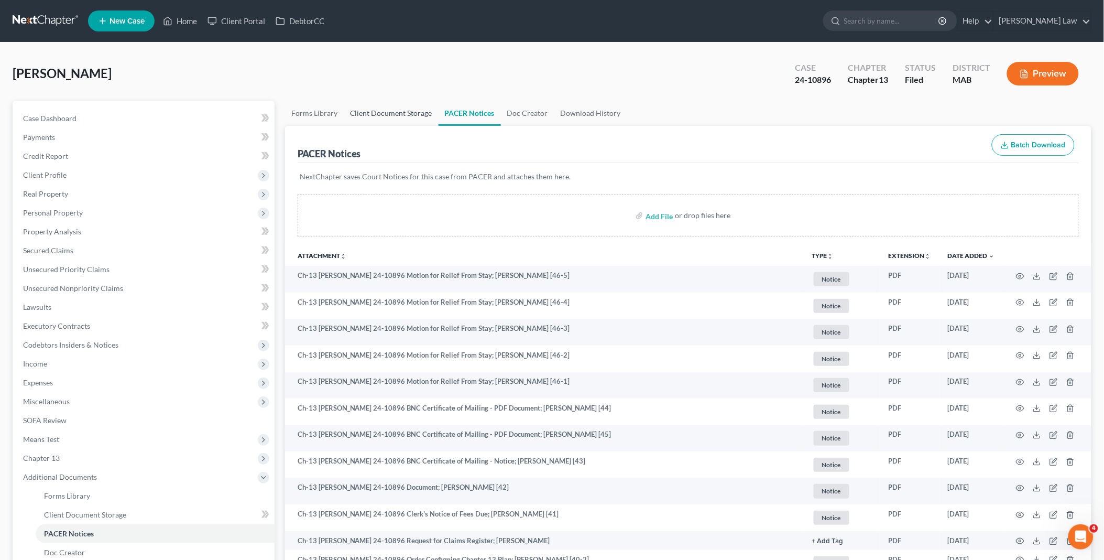
click at [385, 112] on link "Client Document Storage" at bounding box center [391, 113] width 95 height 25
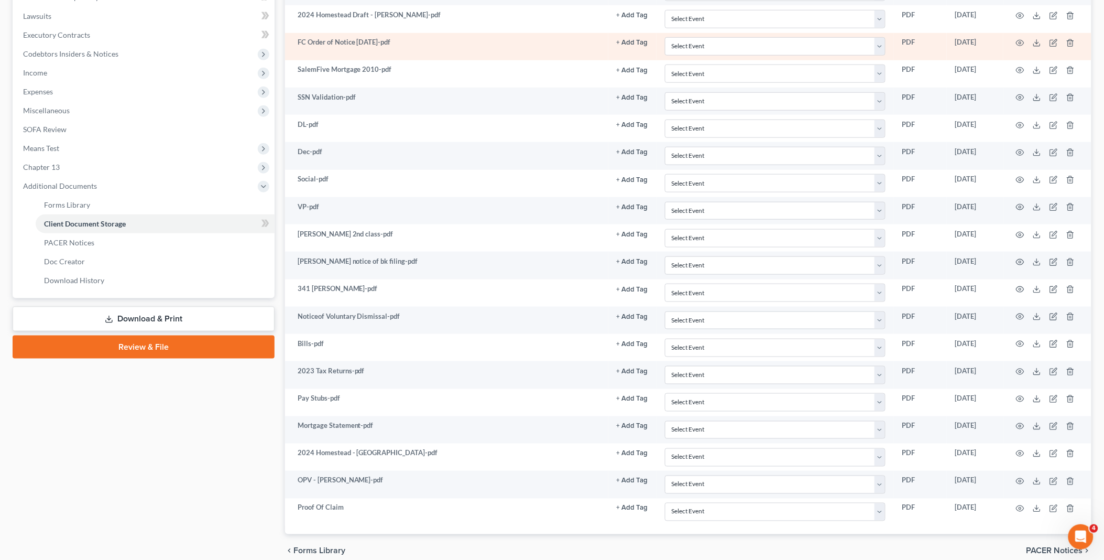
scroll to position [340, 0]
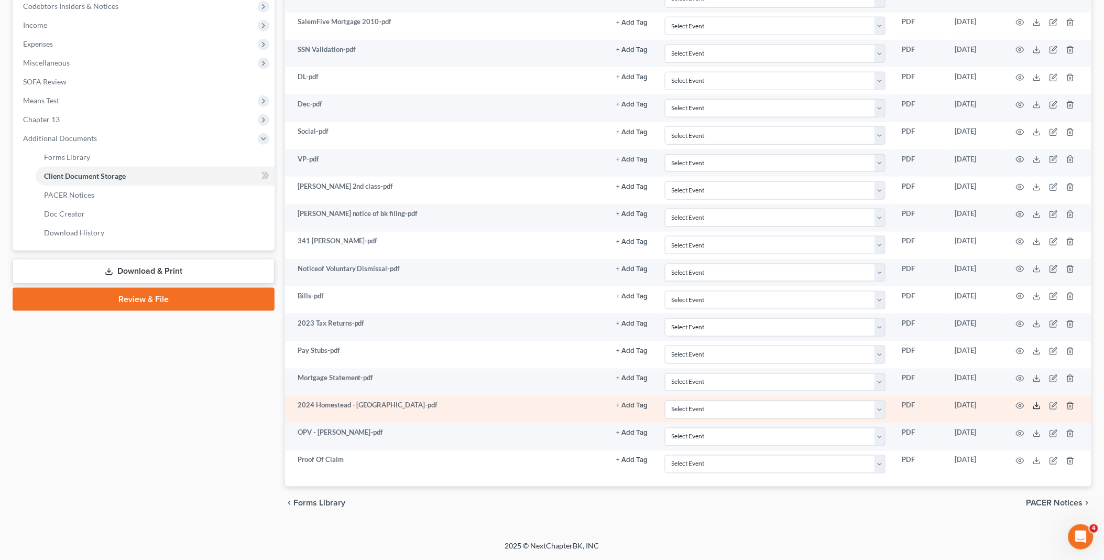
click at [1037, 407] on line at bounding box center [1037, 404] width 0 height 4
